Goal: Information Seeking & Learning: Learn about a topic

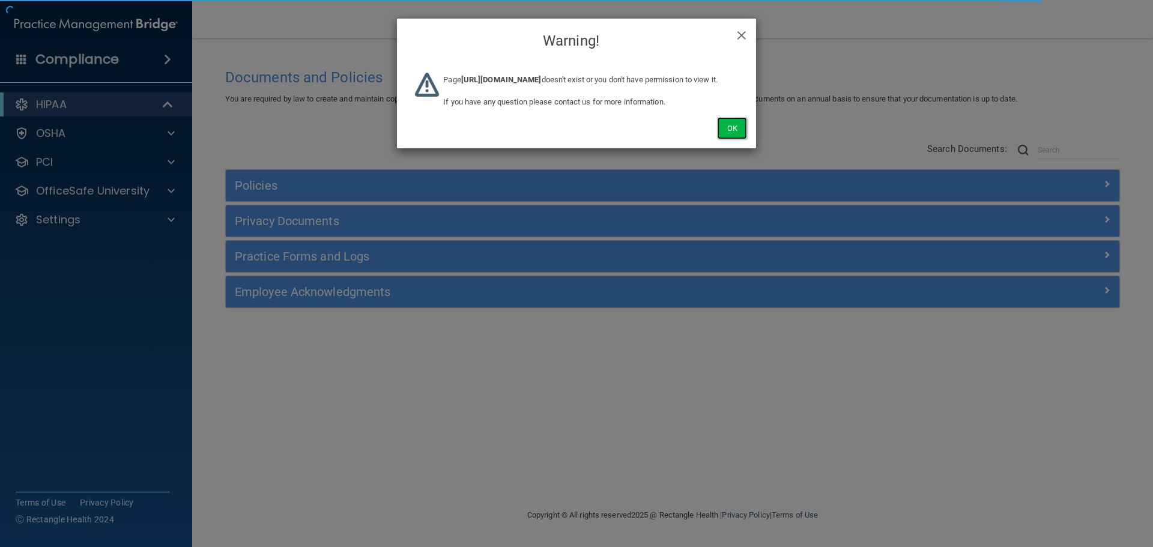
drag, startPoint x: 726, startPoint y: 140, endPoint x: 492, endPoint y: 138, distance: 233.6
click at [724, 139] on button "Ok" at bounding box center [732, 128] width 30 height 22
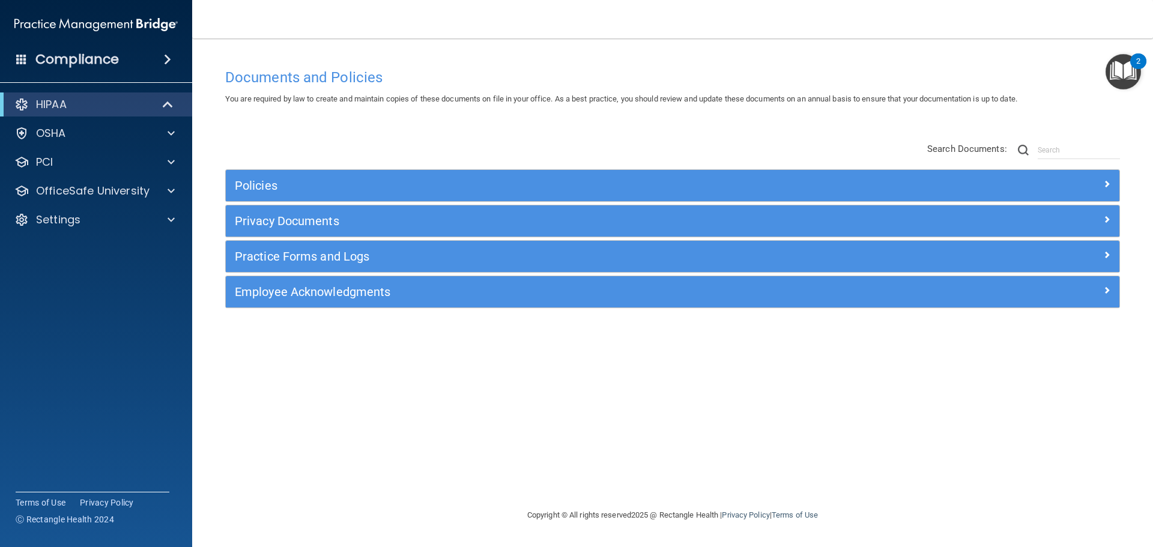
click at [150, 29] on img at bounding box center [95, 25] width 163 height 24
click at [213, 47] on main "Documents and Policies You are required by law to create and maintain copies of…" at bounding box center [672, 292] width 961 height 509
click at [169, 59] on span at bounding box center [167, 59] width 7 height 14
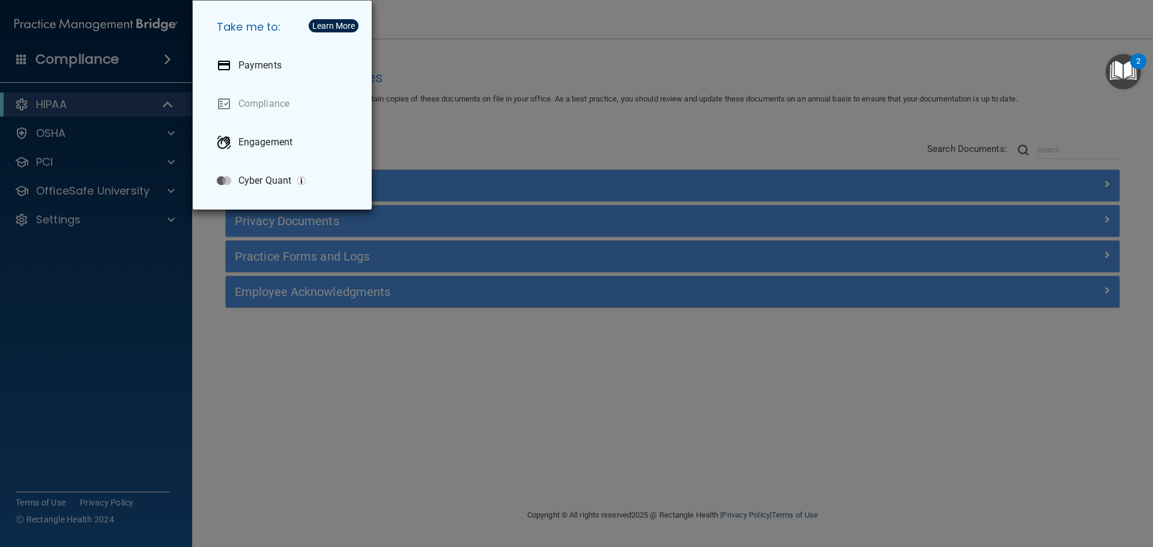
click at [456, 111] on div "Take me to: Payments Compliance Engagement Cyber Quant" at bounding box center [576, 273] width 1153 height 547
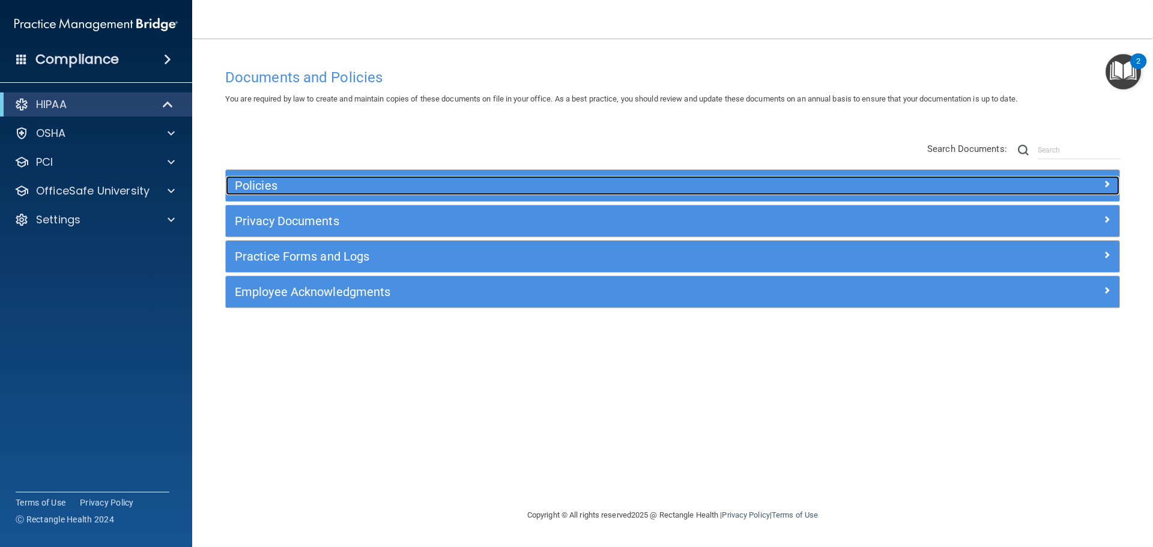
click at [469, 189] on h5 "Policies" at bounding box center [561, 185] width 652 height 13
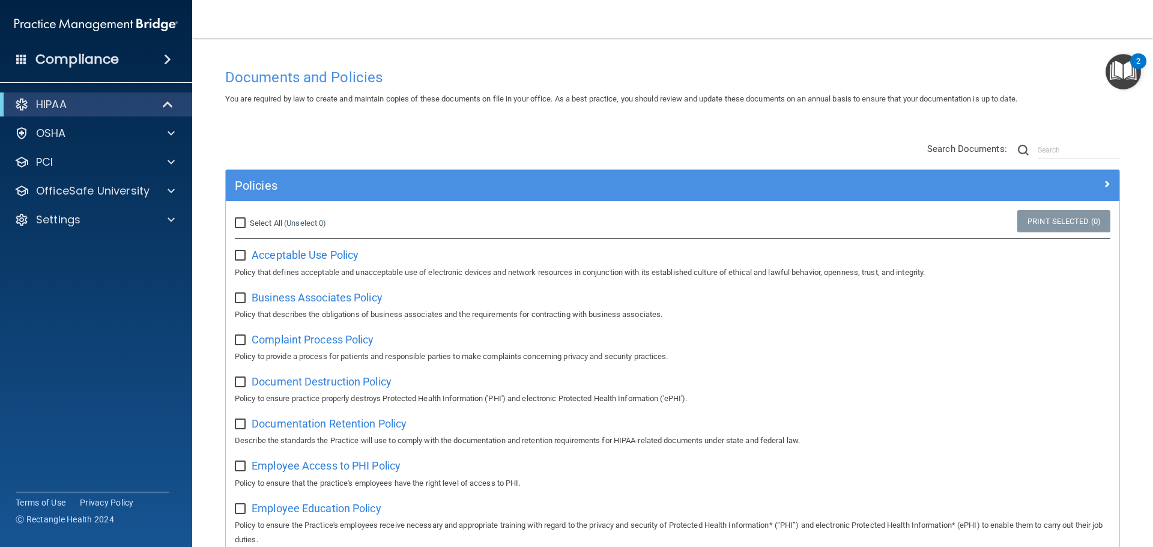
click at [264, 220] on span "Select All" at bounding box center [266, 223] width 32 height 9
click at [249, 220] on input "Select All (Unselect 0) Unselect All" at bounding box center [242, 224] width 14 height 10
checkbox input "true"
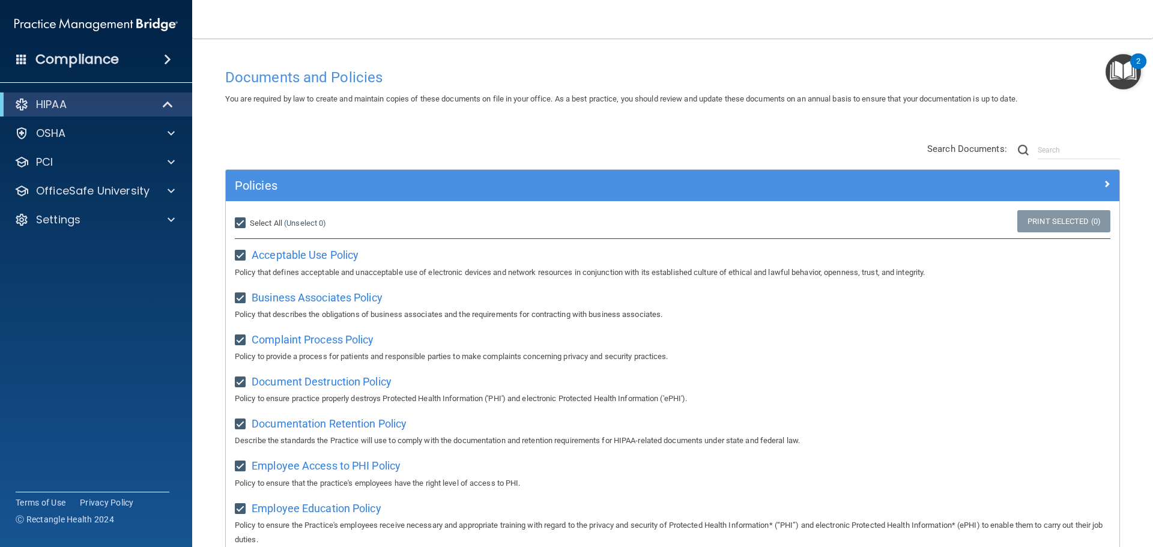
checkbox input "true"
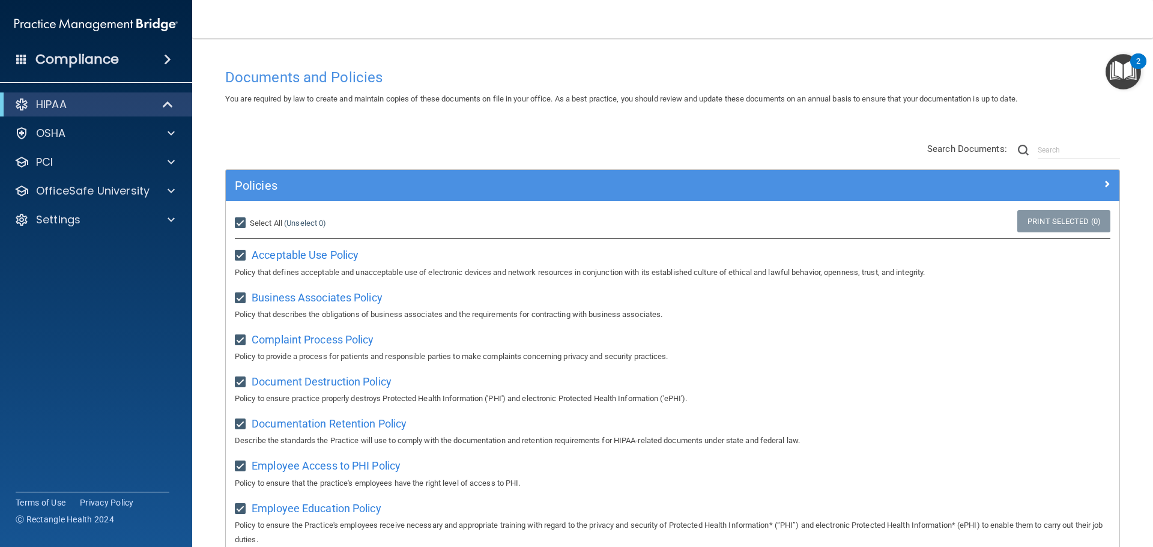
checkbox input "true"
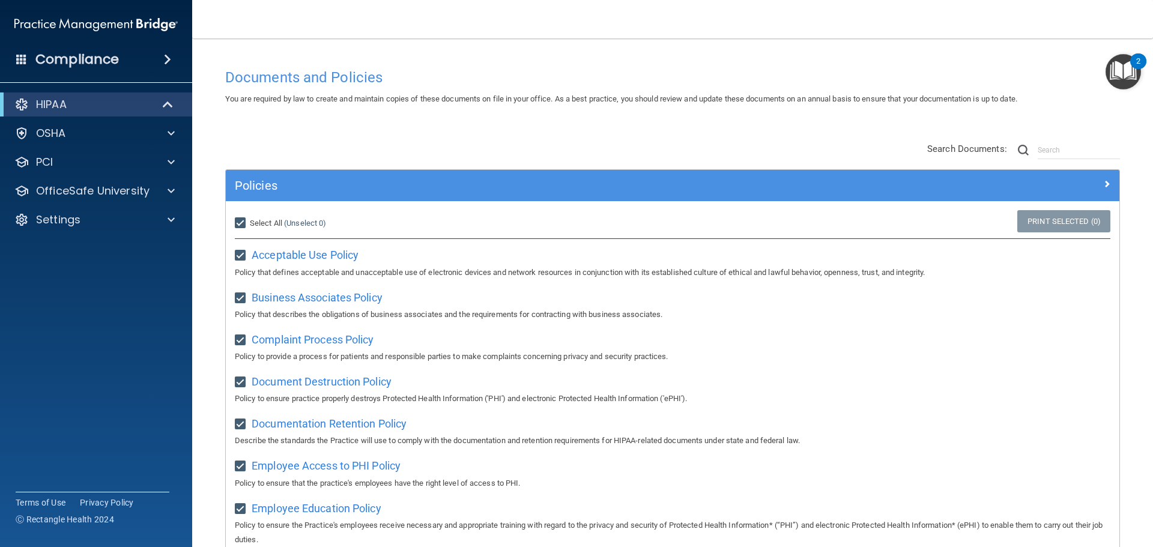
checkbox input "true"
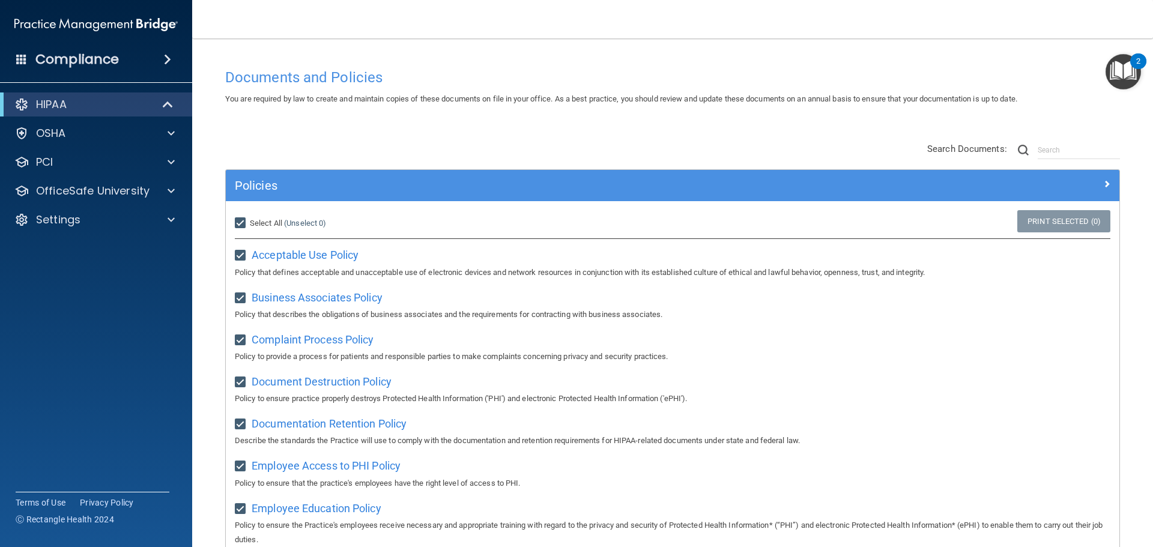
checkbox input "true"
click at [264, 220] on span "Unselect All" at bounding box center [270, 223] width 41 height 9
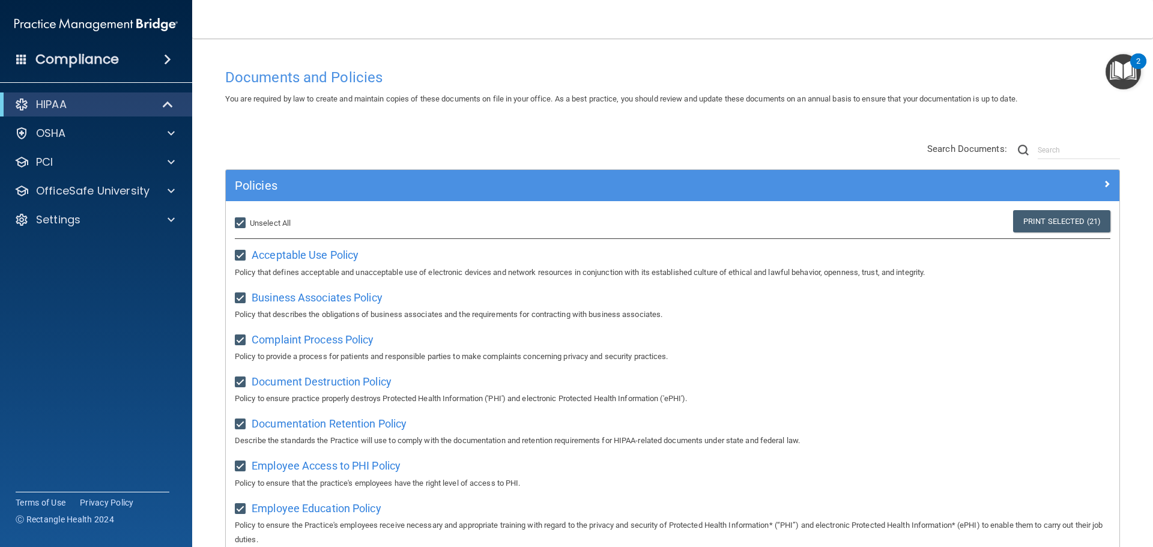
click at [249, 220] on input "Select All (Unselect 21) Unselect All" at bounding box center [242, 224] width 14 height 10
checkbox input "false"
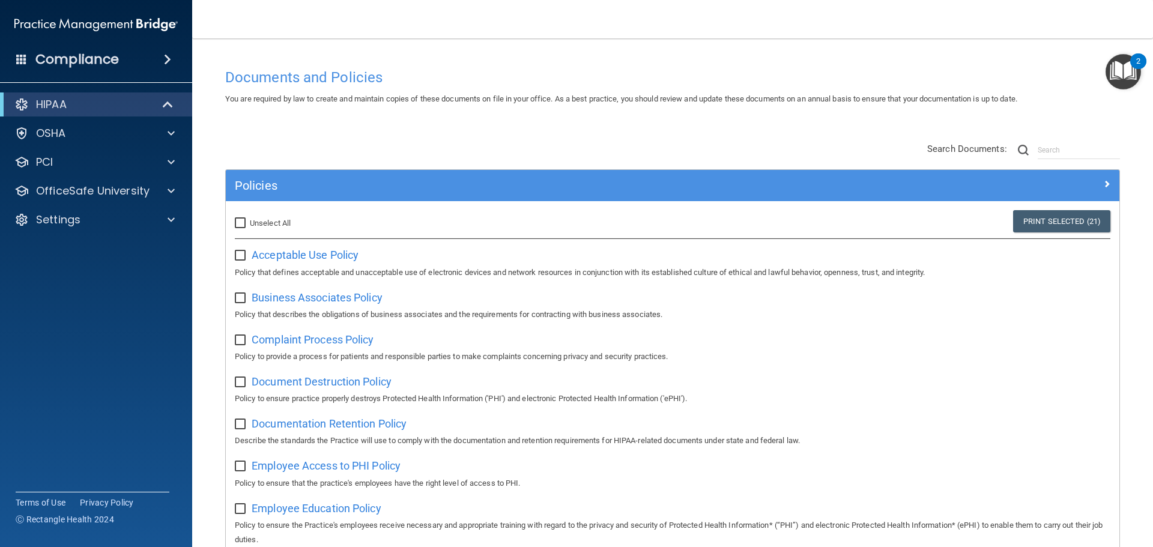
checkbox input "false"
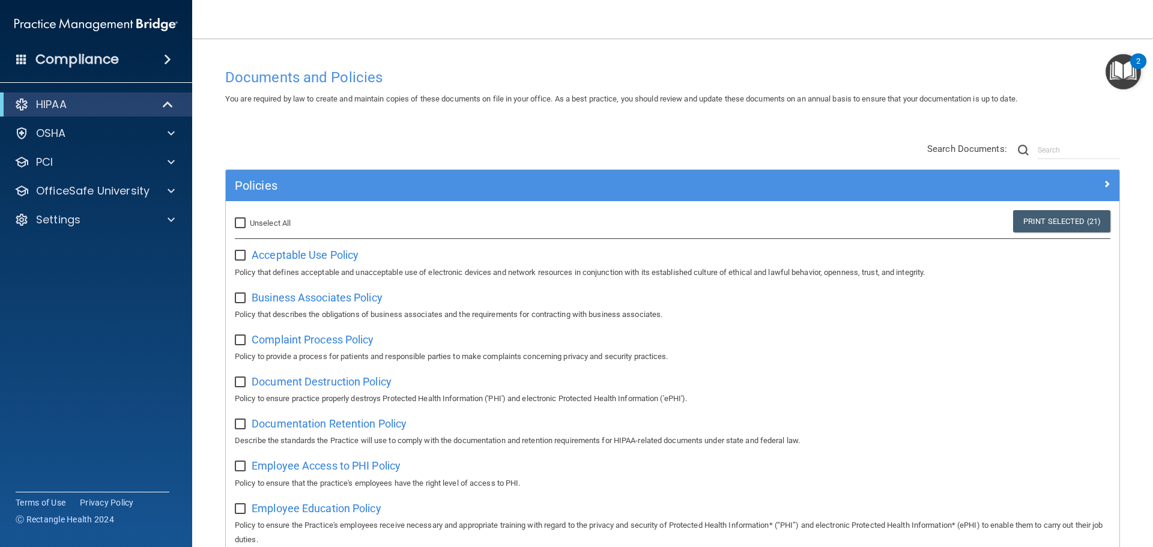
checkbox input "false"
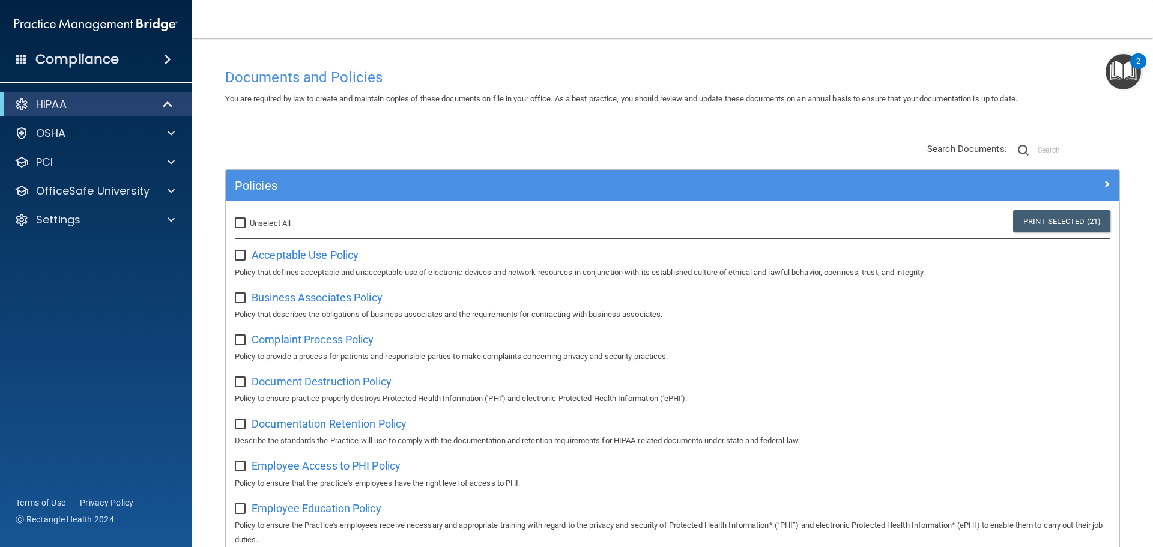
checkbox input "false"
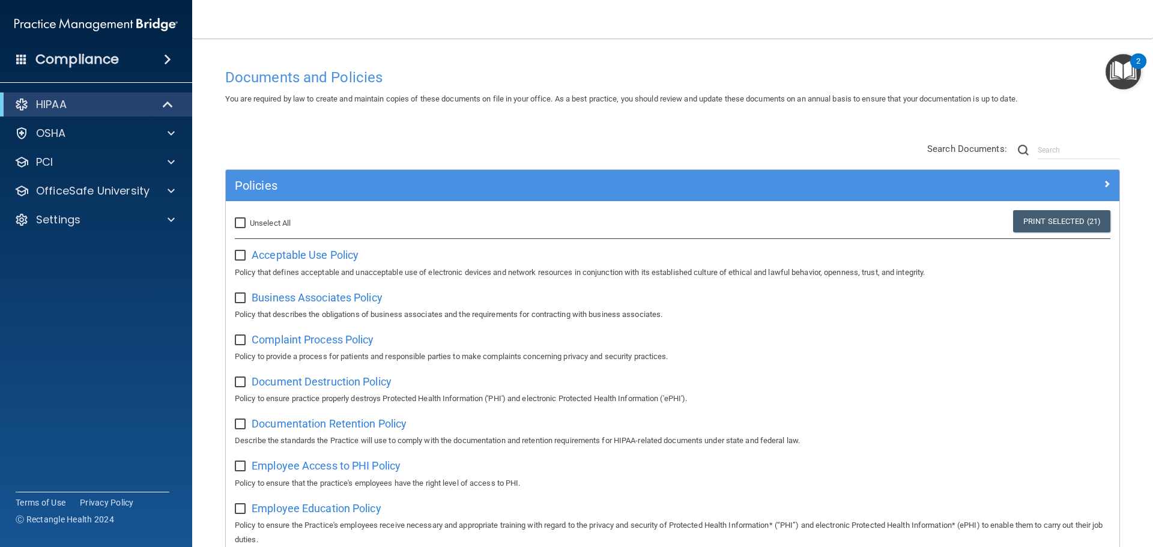
checkbox input "false"
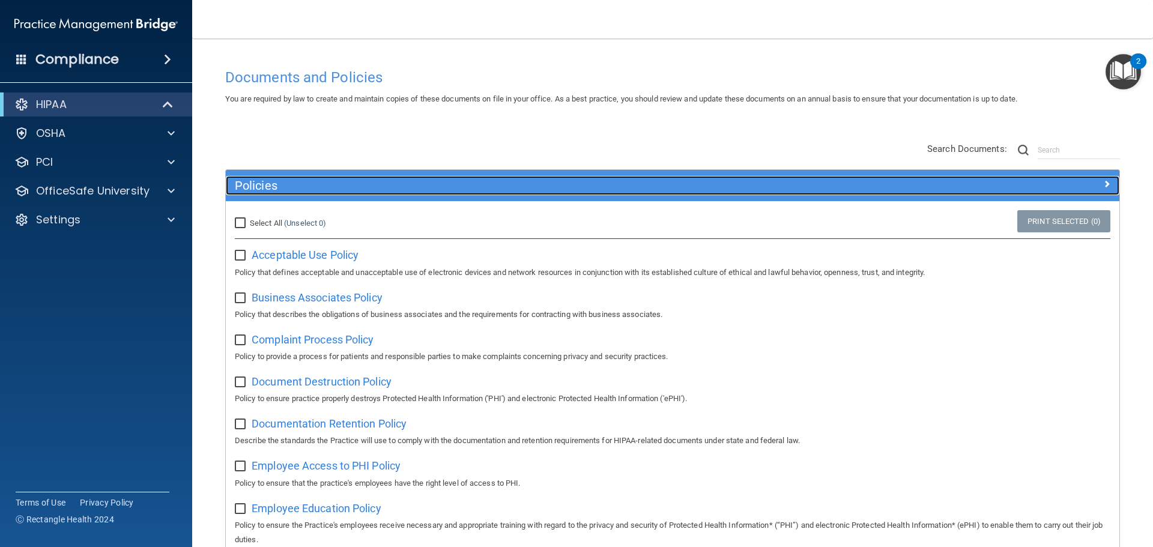
click at [470, 192] on h5 "Policies" at bounding box center [561, 185] width 652 height 13
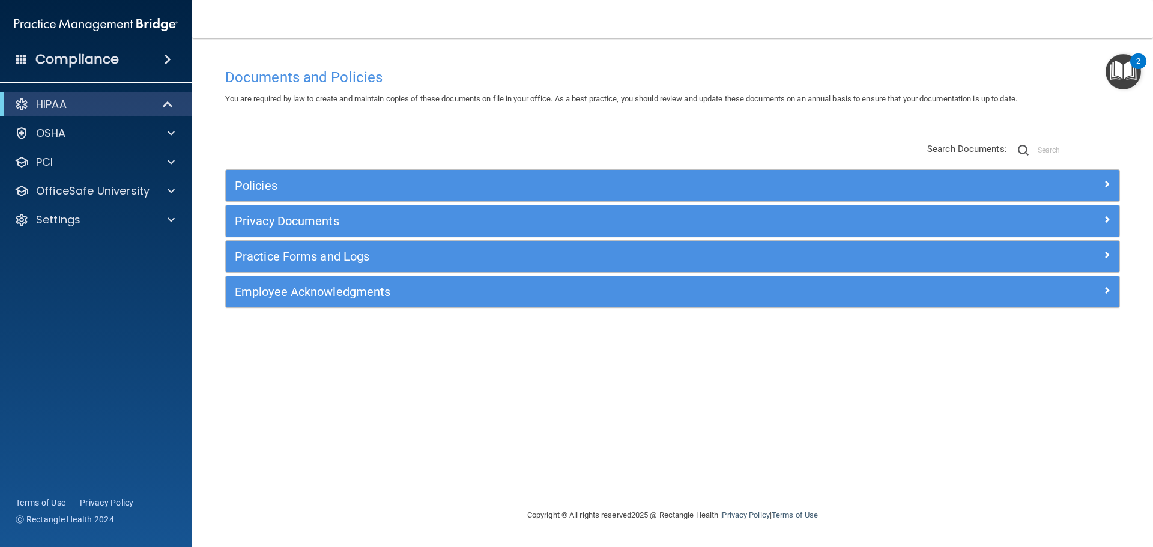
click at [395, 145] on div "Policies Select All (Unselect 0) Unselect All Print Selected (0) Acceptable Use…" at bounding box center [672, 226] width 913 height 192
click at [160, 105] on div at bounding box center [168, 104] width 29 height 14
click at [167, 109] on span at bounding box center [170, 104] width 7 height 14
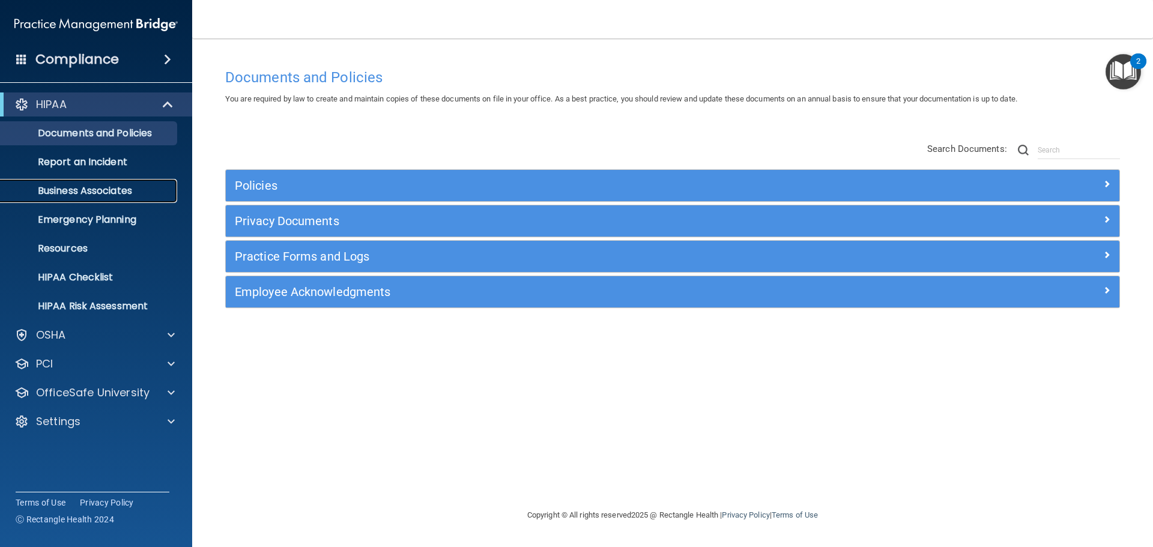
click at [120, 192] on p "Business Associates" at bounding box center [90, 191] width 164 height 12
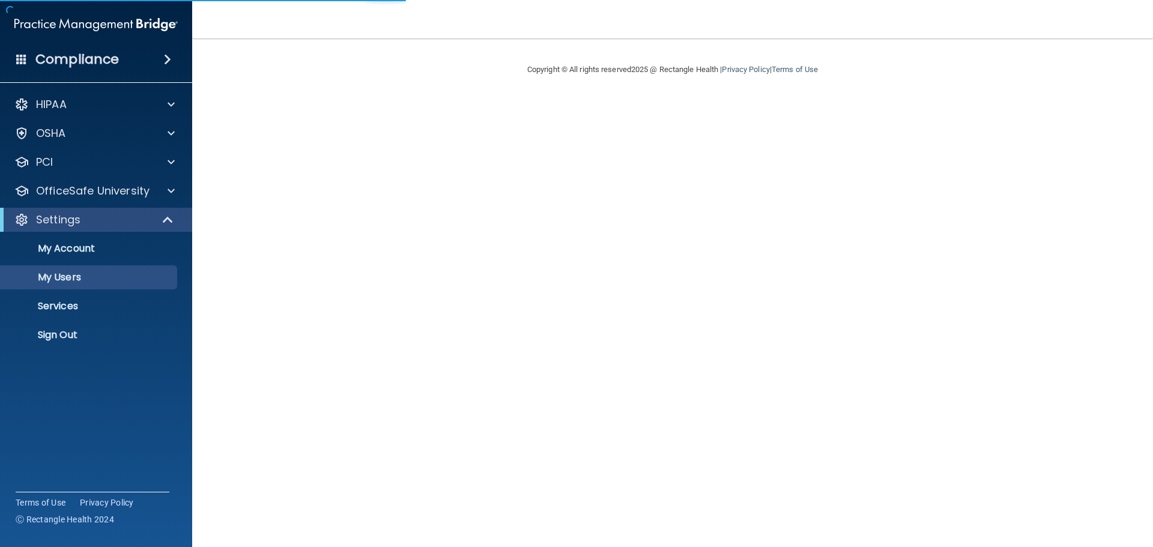
select select "20"
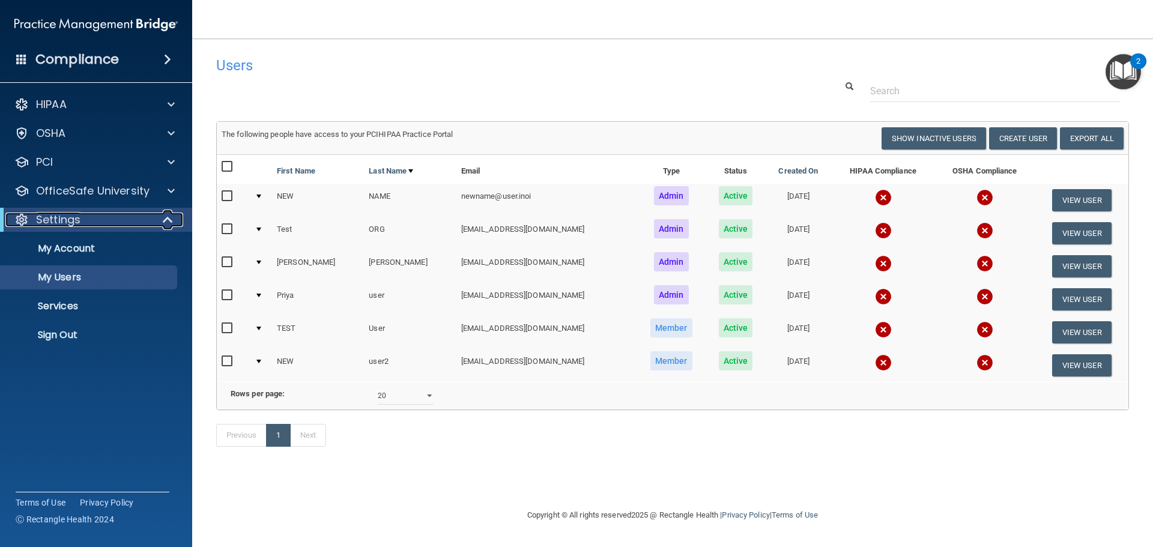
click at [171, 216] on span at bounding box center [169, 220] width 10 height 14
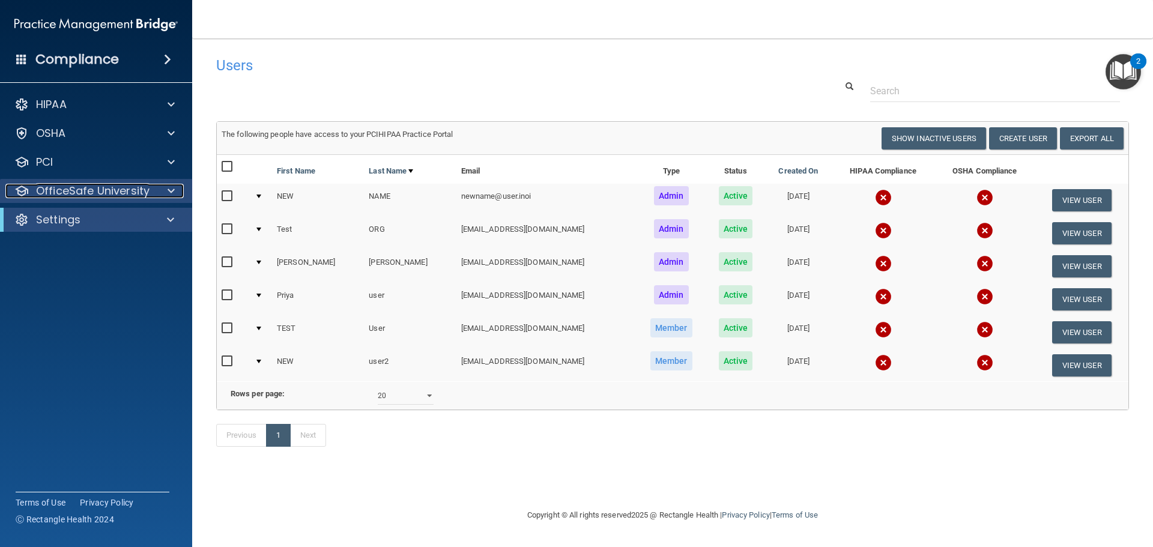
click at [175, 187] on div at bounding box center [169, 191] width 30 height 14
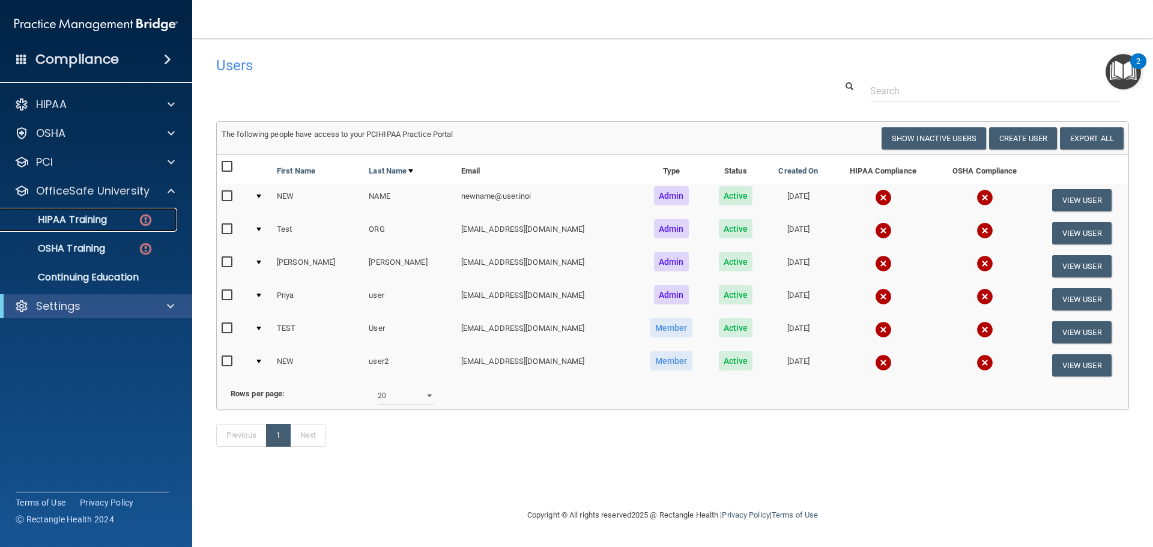
click at [145, 219] on img at bounding box center [145, 220] width 15 height 15
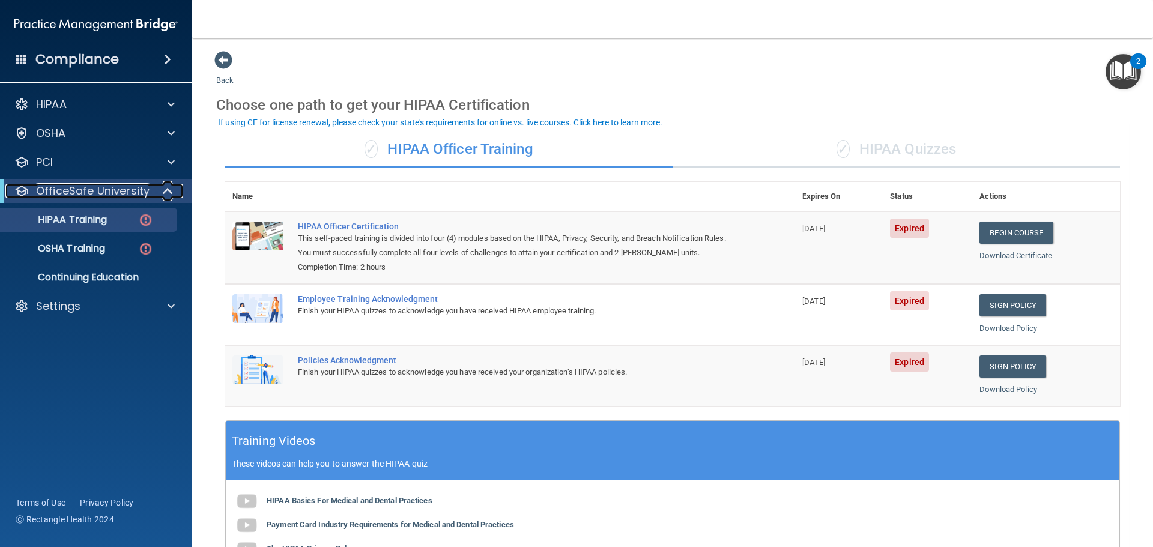
click at [168, 187] on span at bounding box center [169, 191] width 10 height 14
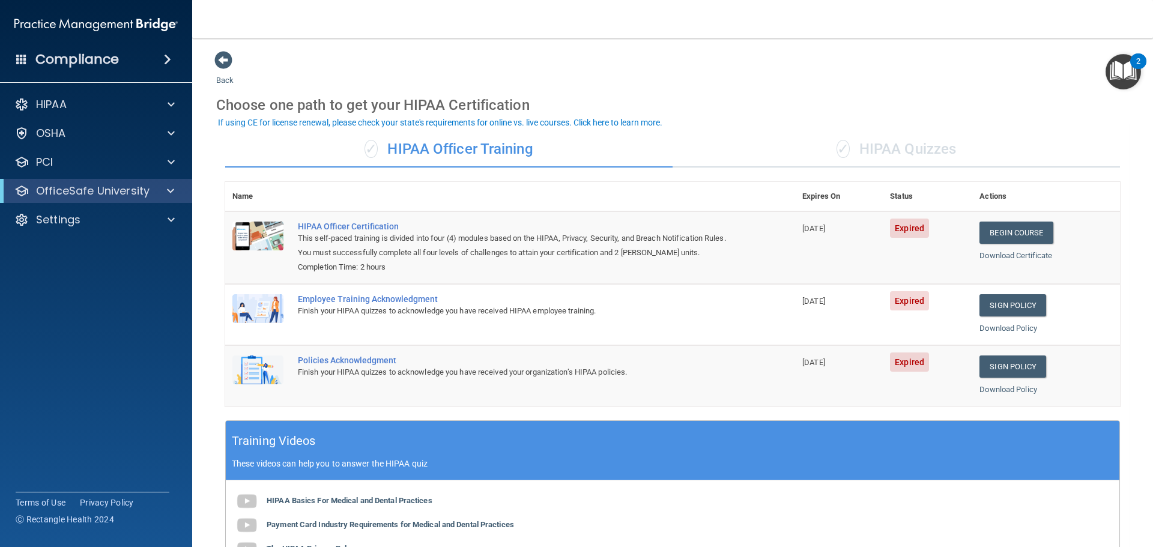
click at [705, 76] on div "Back Choose one path to get your HIPAA Certification ✓ HIPAA Officer Training ✓…" at bounding box center [672, 397] width 913 height 695
click at [384, 50] on div "Back Choose one path to get your HIPAA Certification ✓ HIPAA Officer Training ✓…" at bounding box center [672, 397] width 913 height 695
